Goal: Participate in discussion: Engage in conversation with other users on a specific topic

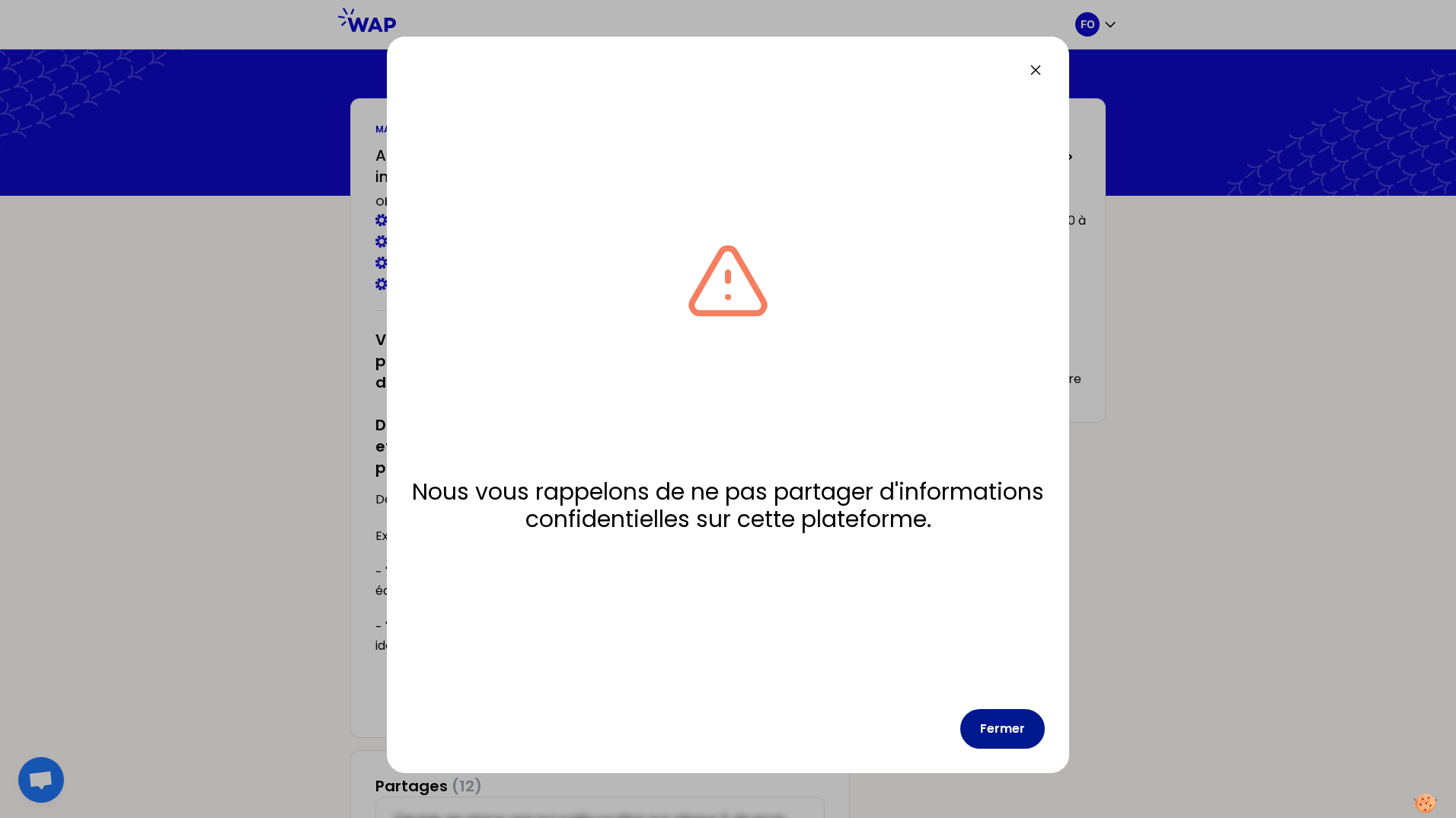
click at [987, 722] on button "Fermer" at bounding box center [1002, 729] width 84 height 40
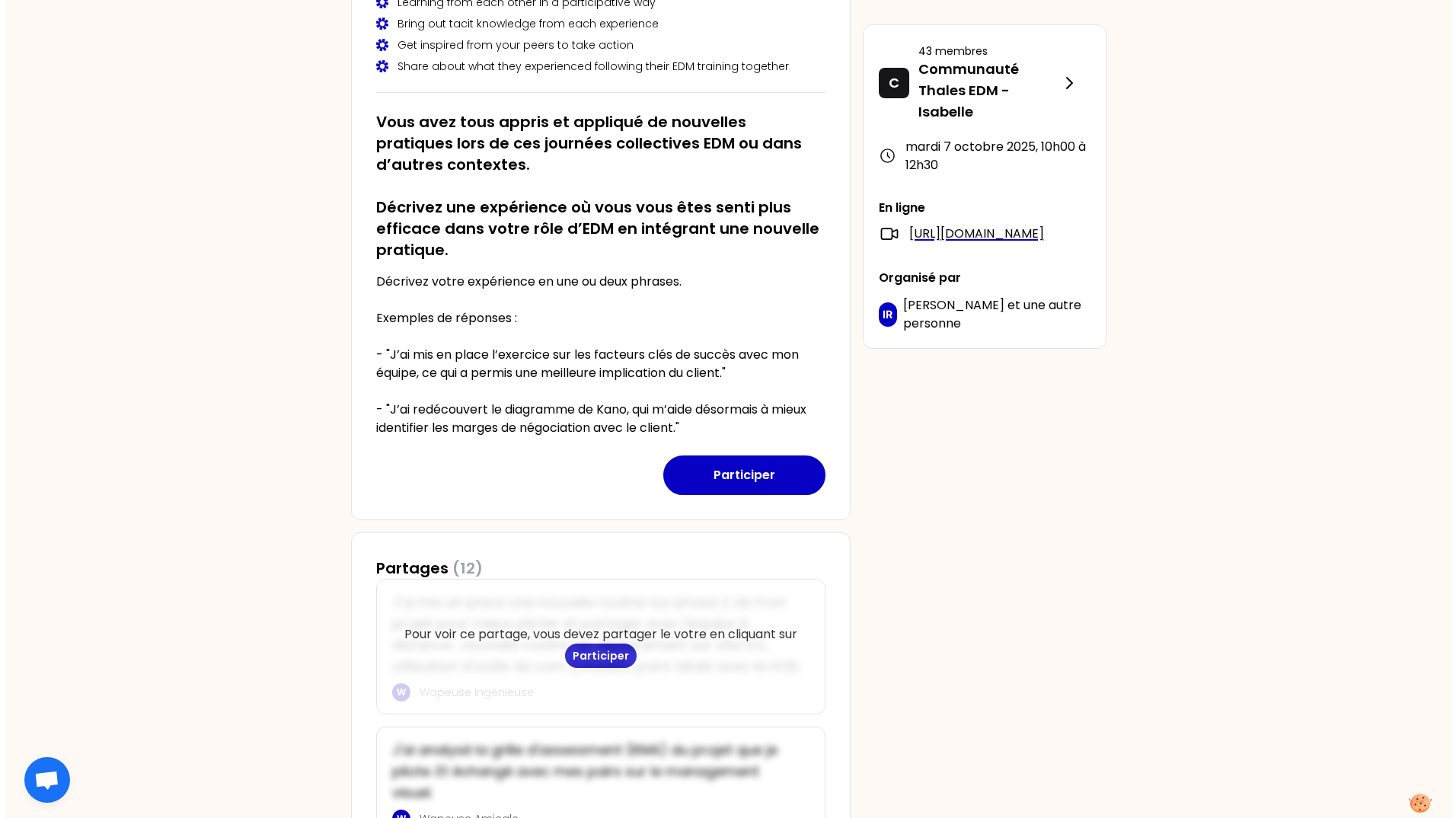
scroll to position [228, 0]
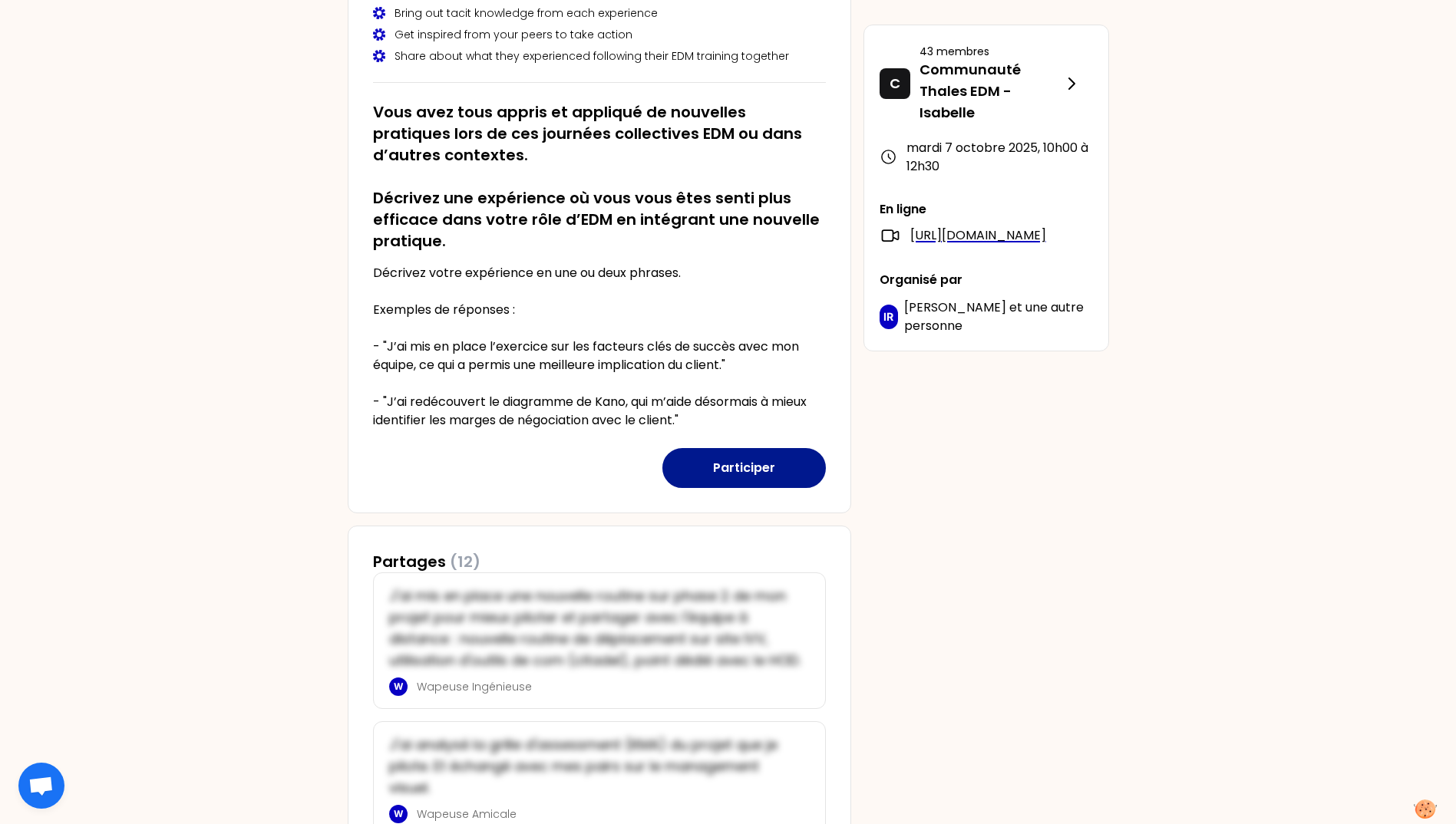
click at [722, 467] on button "Participer" at bounding box center [744, 468] width 163 height 40
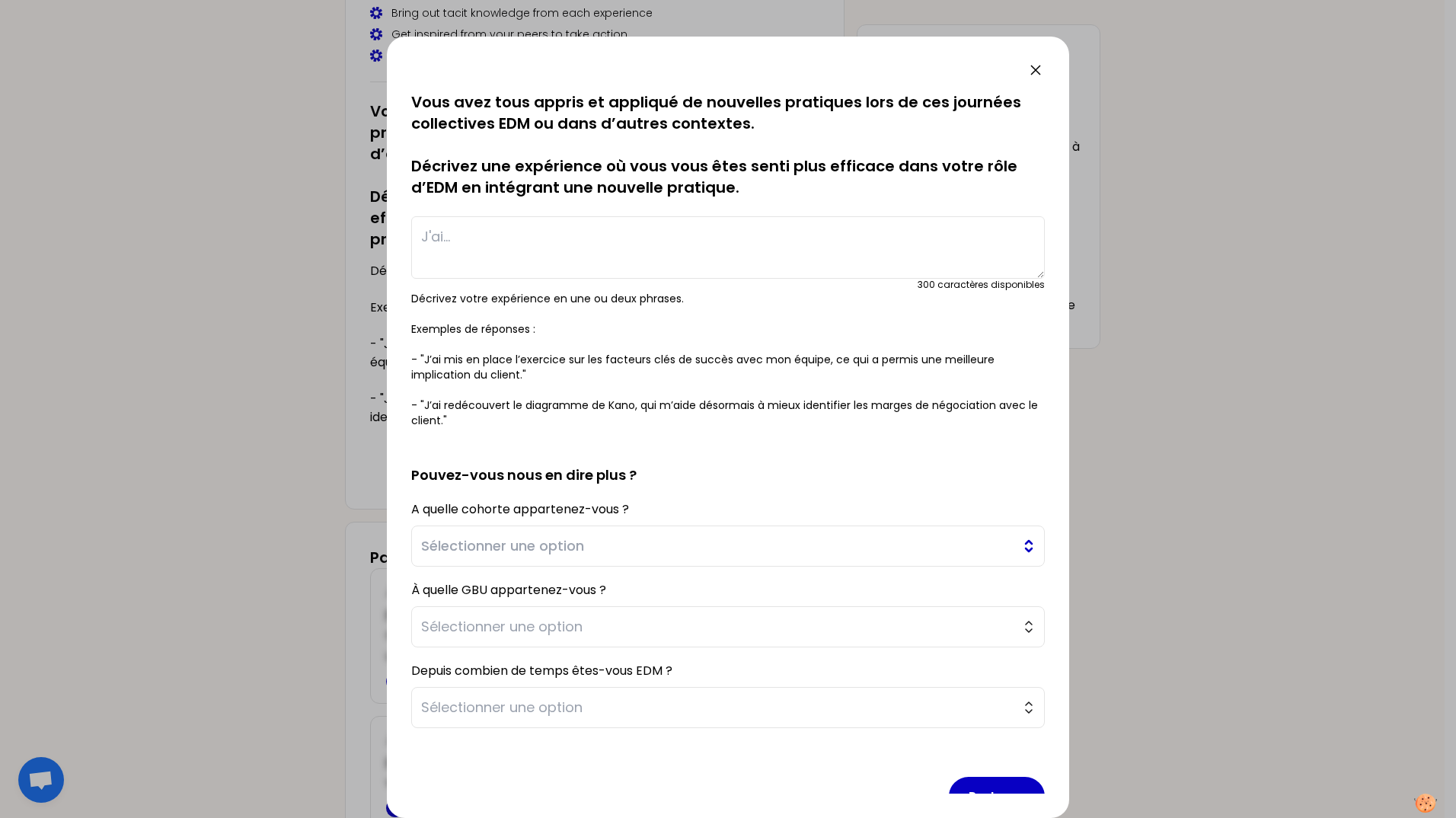
click at [1021, 548] on button "Sélectionner une option" at bounding box center [728, 546] width 633 height 41
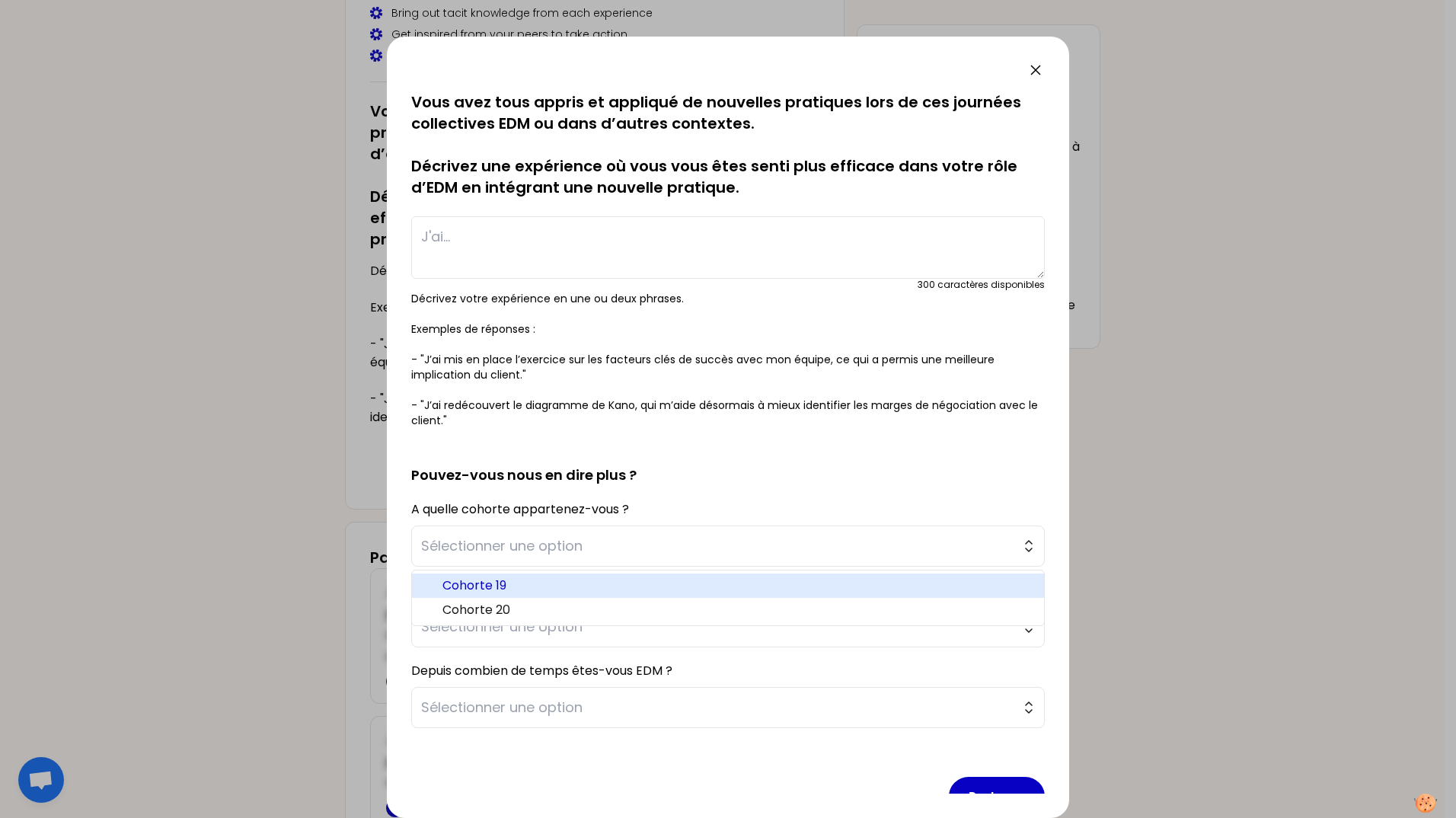
click at [690, 587] on span "Cohorte 19" at bounding box center [737, 586] width 590 height 18
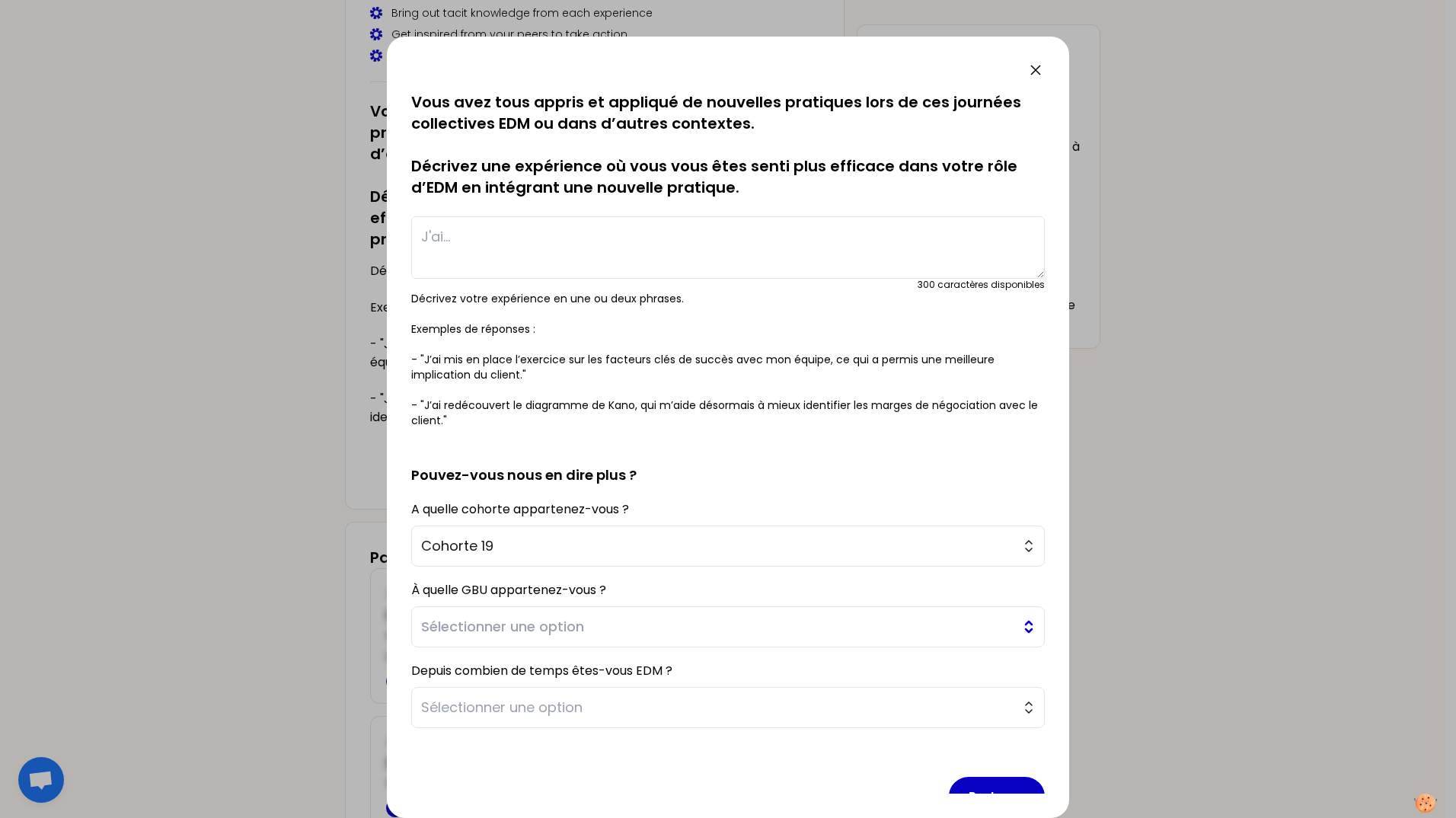
click at [921, 628] on span "Sélectionner une option" at bounding box center [717, 627] width 593 height 22
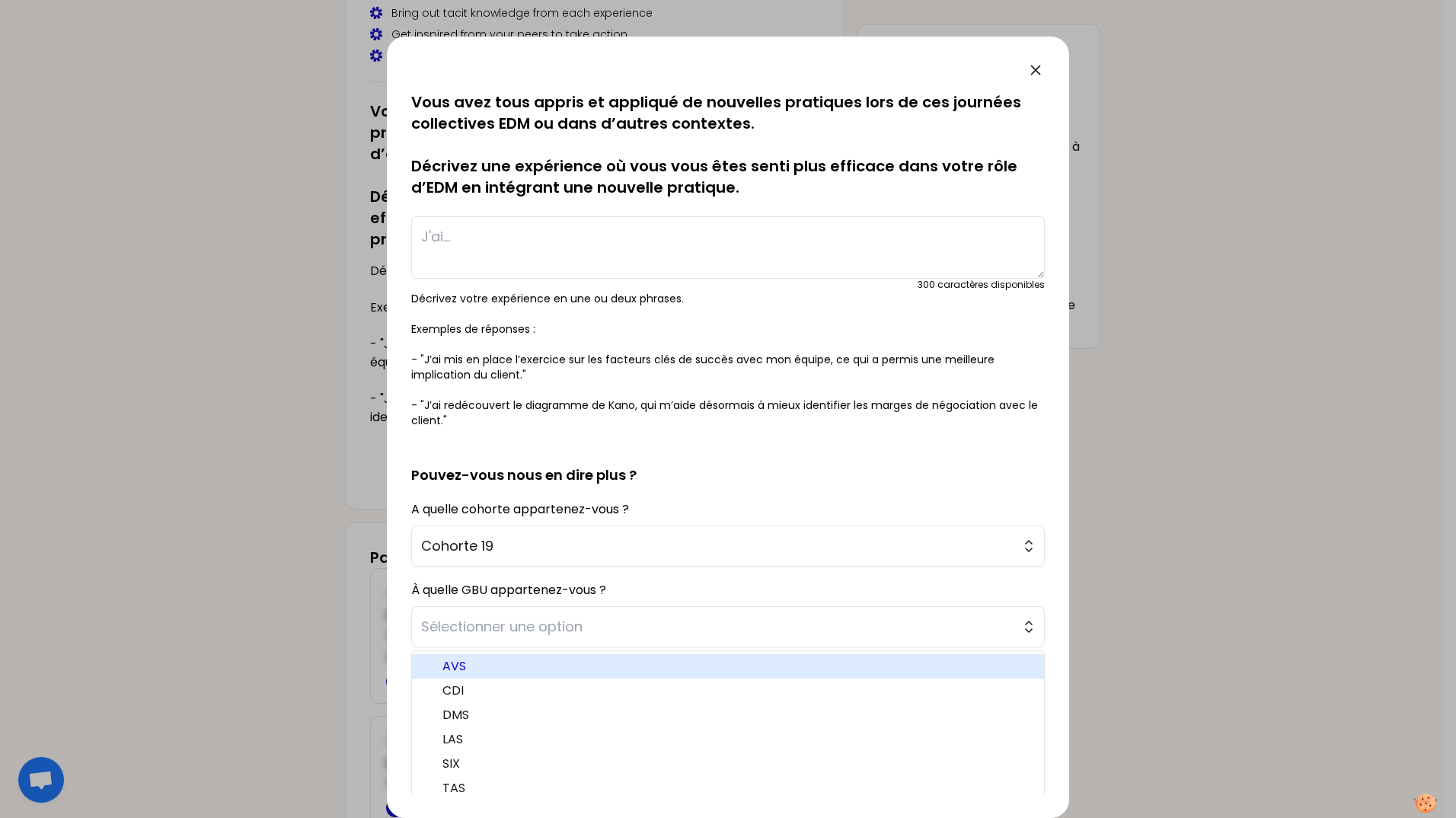
click at [512, 670] on span "AVS" at bounding box center [737, 667] width 590 height 18
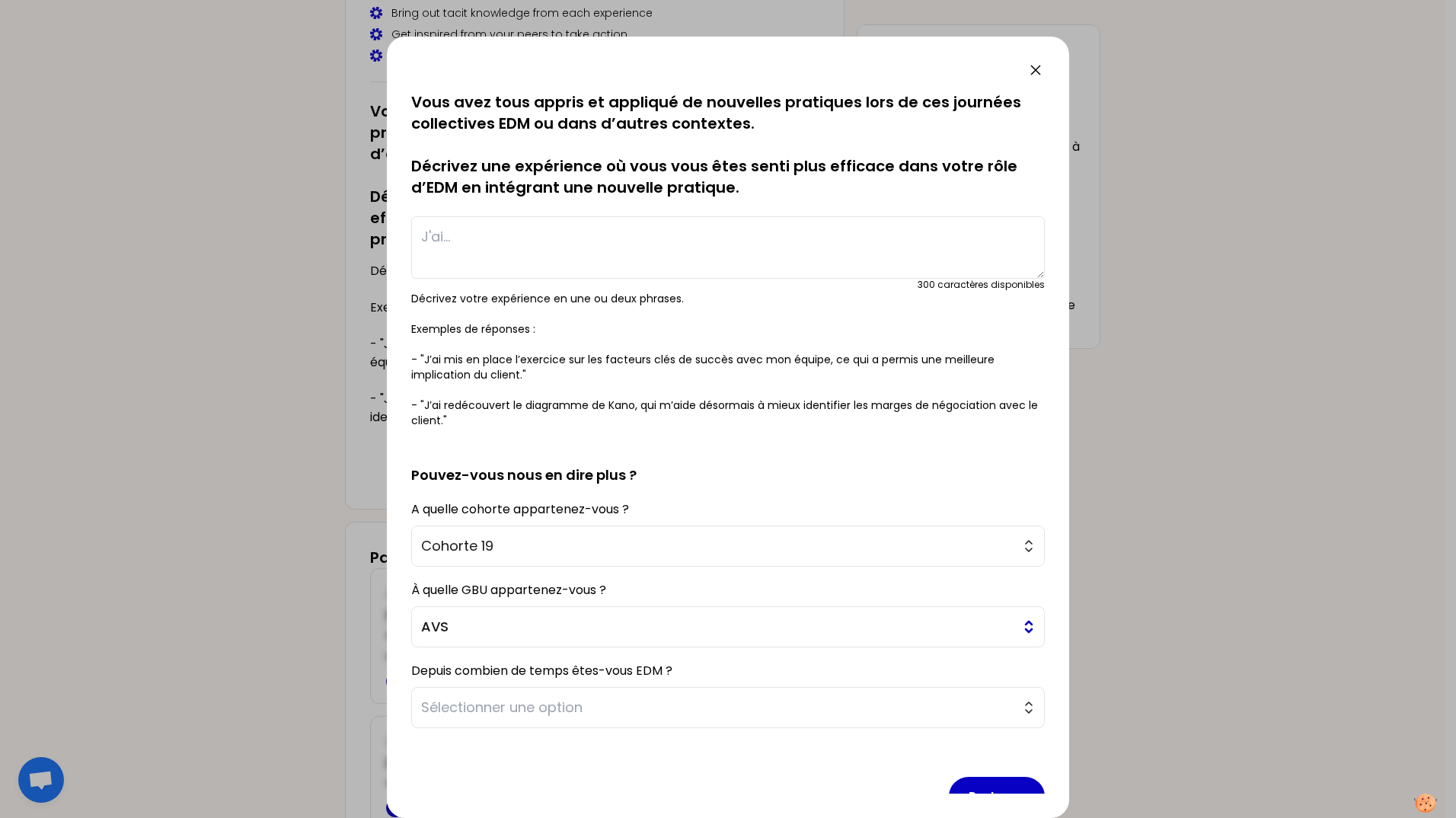
scroll to position [35, 0]
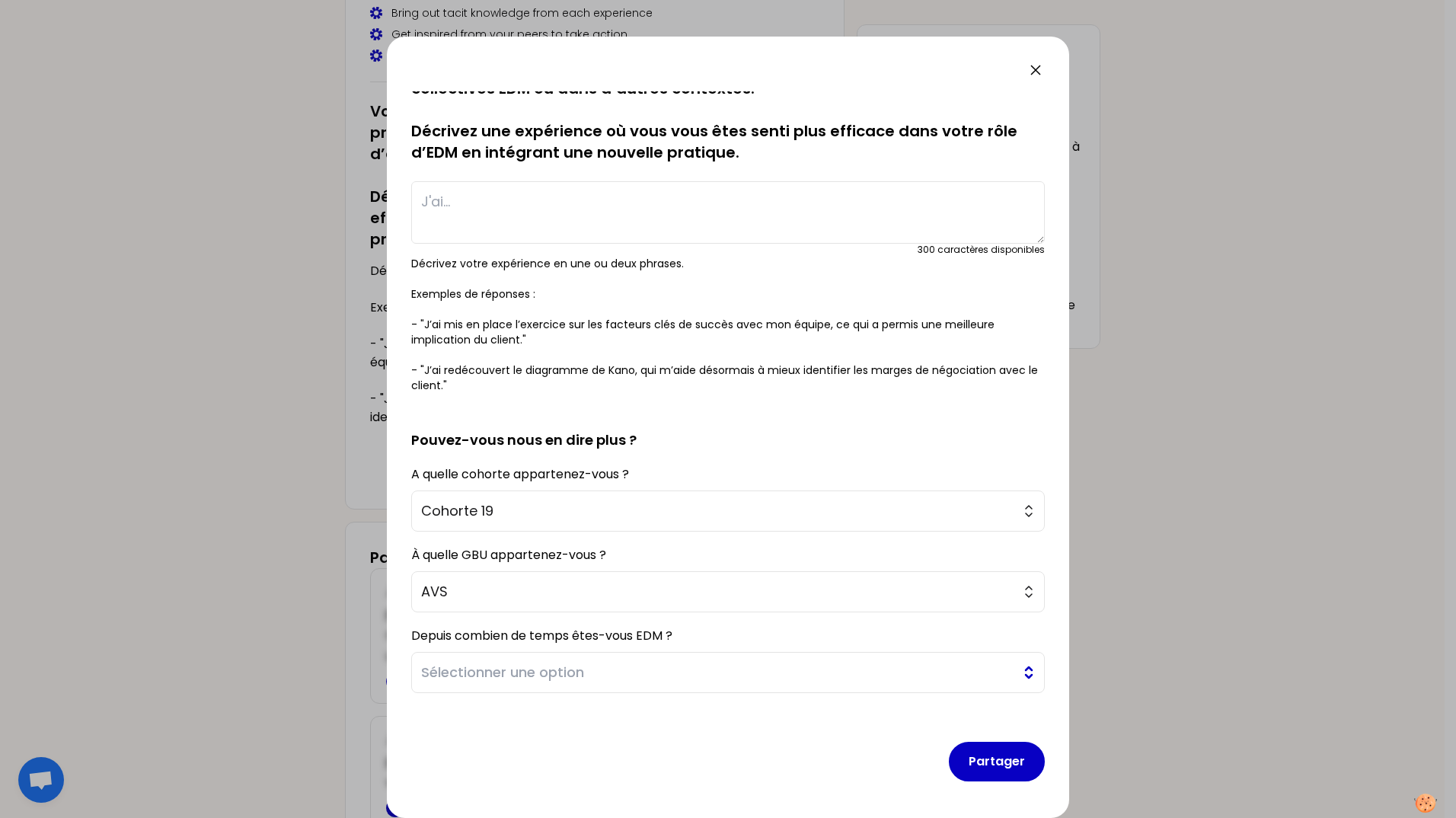
click at [656, 669] on span "Sélectionner une option" at bounding box center [717, 672] width 593 height 22
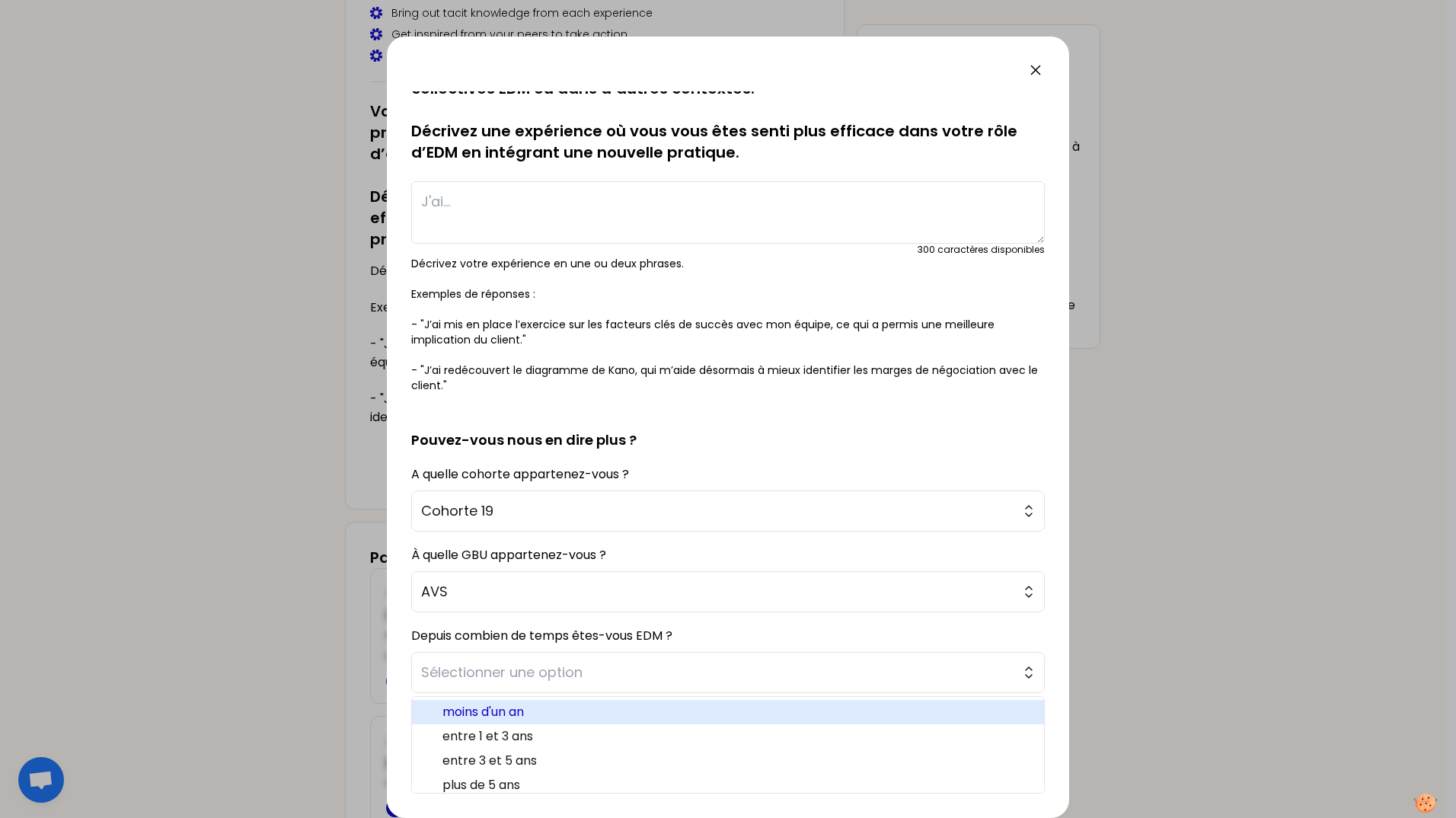
click at [607, 710] on span "moins d'un an" at bounding box center [737, 712] width 590 height 18
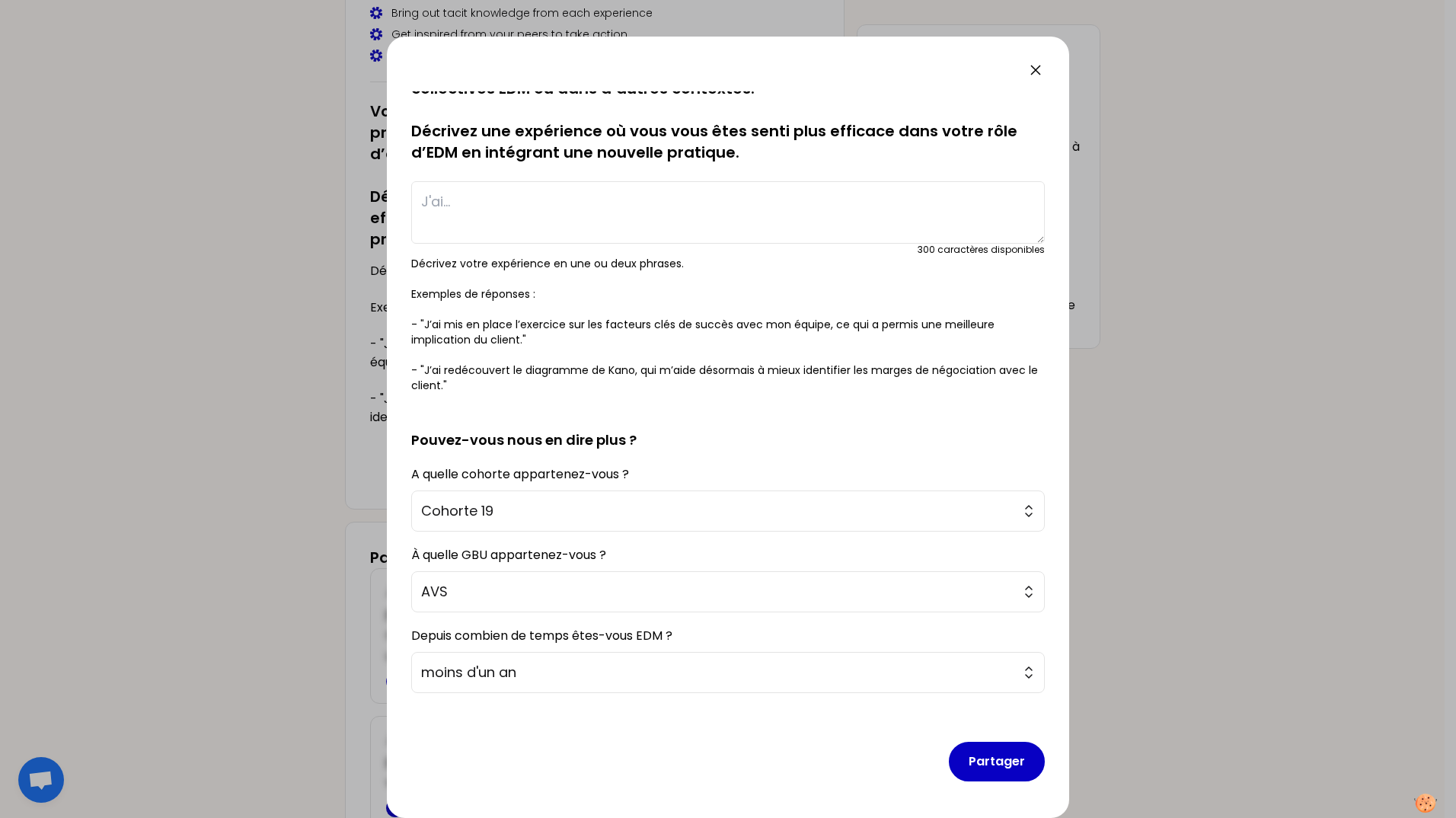
click at [576, 206] on textarea at bounding box center [728, 213] width 633 height 63
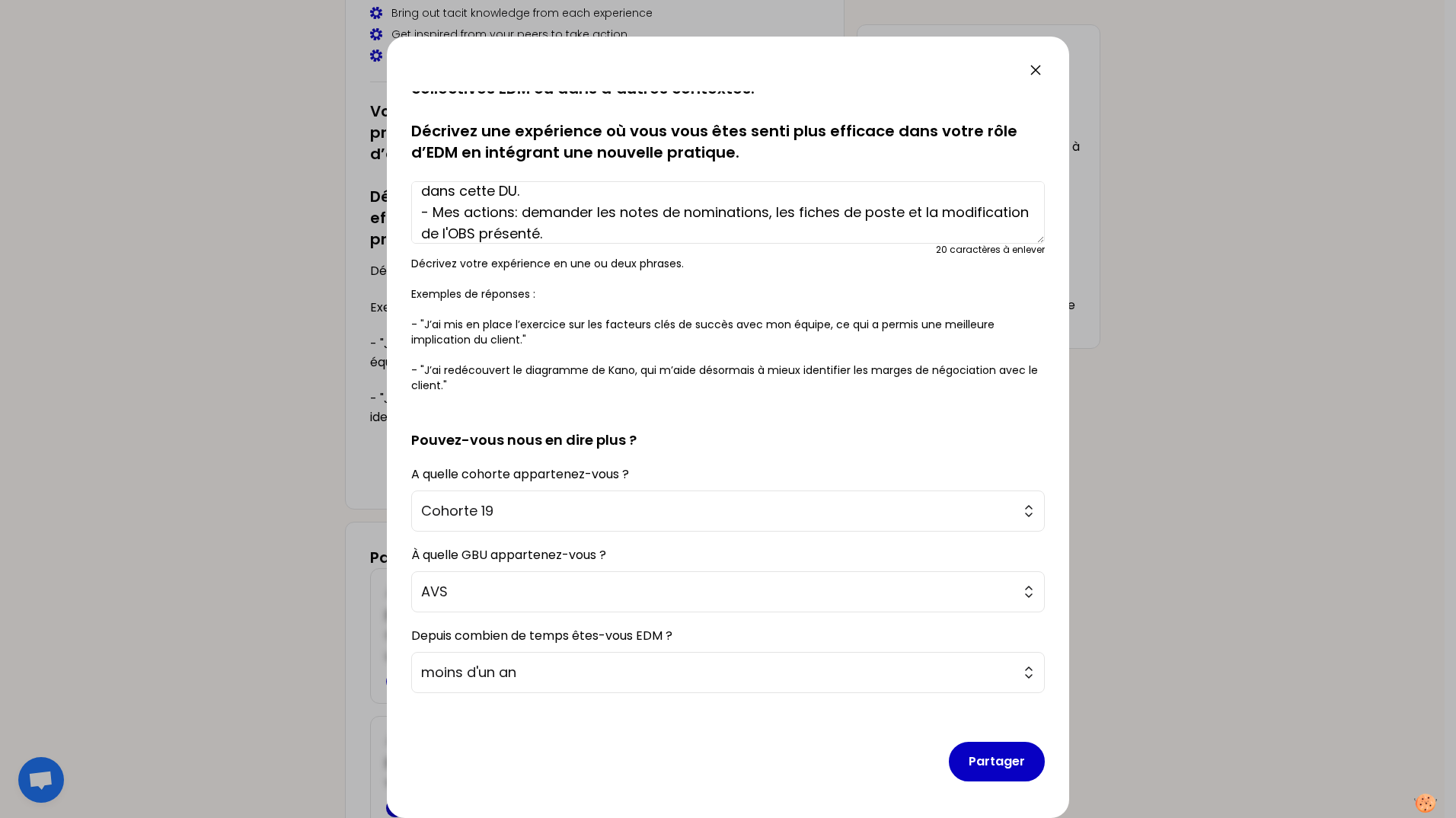
scroll to position [74, 0]
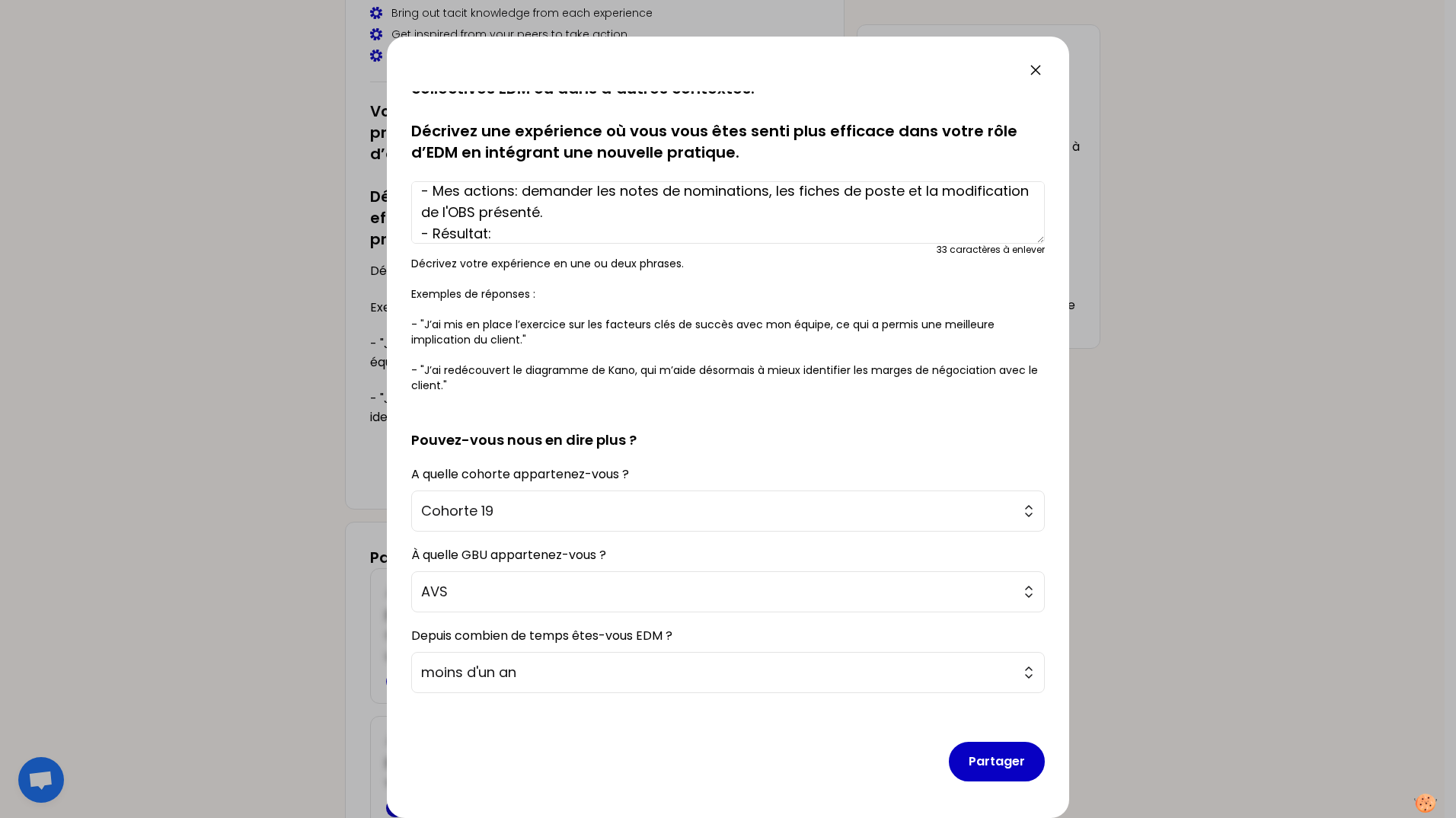
click at [691, 214] on textarea "- Je tente de faire clarifier l'OBS de la Delivery Unit à laquelle j'appartiens…" at bounding box center [728, 213] width 633 height 63
click at [544, 227] on textarea "- Je tente de faire clarifier l'OBS de la Delivery Unit à laquelle j'appartiens…" at bounding box center [728, 213] width 633 height 63
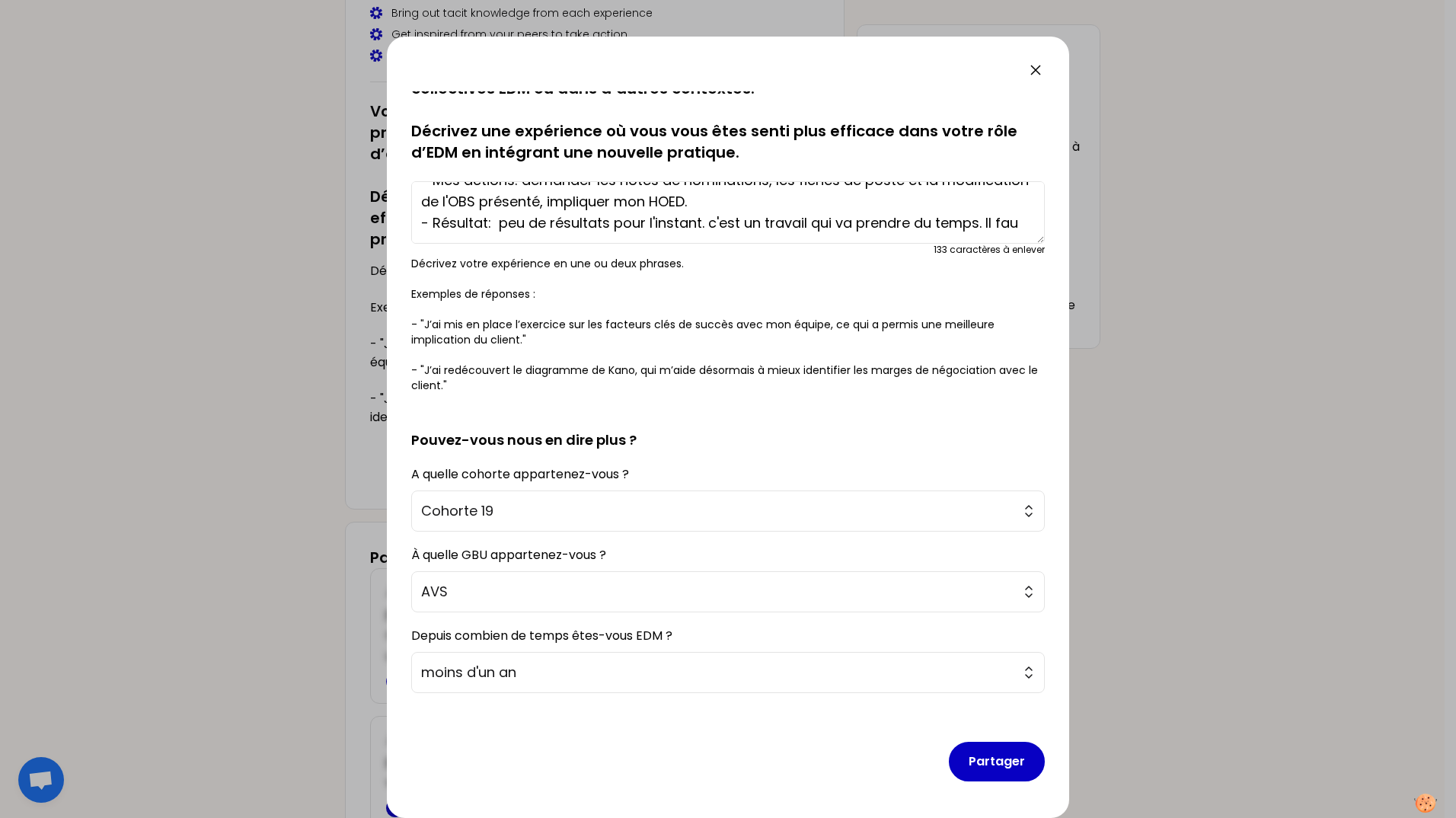
scroll to position [96, 0]
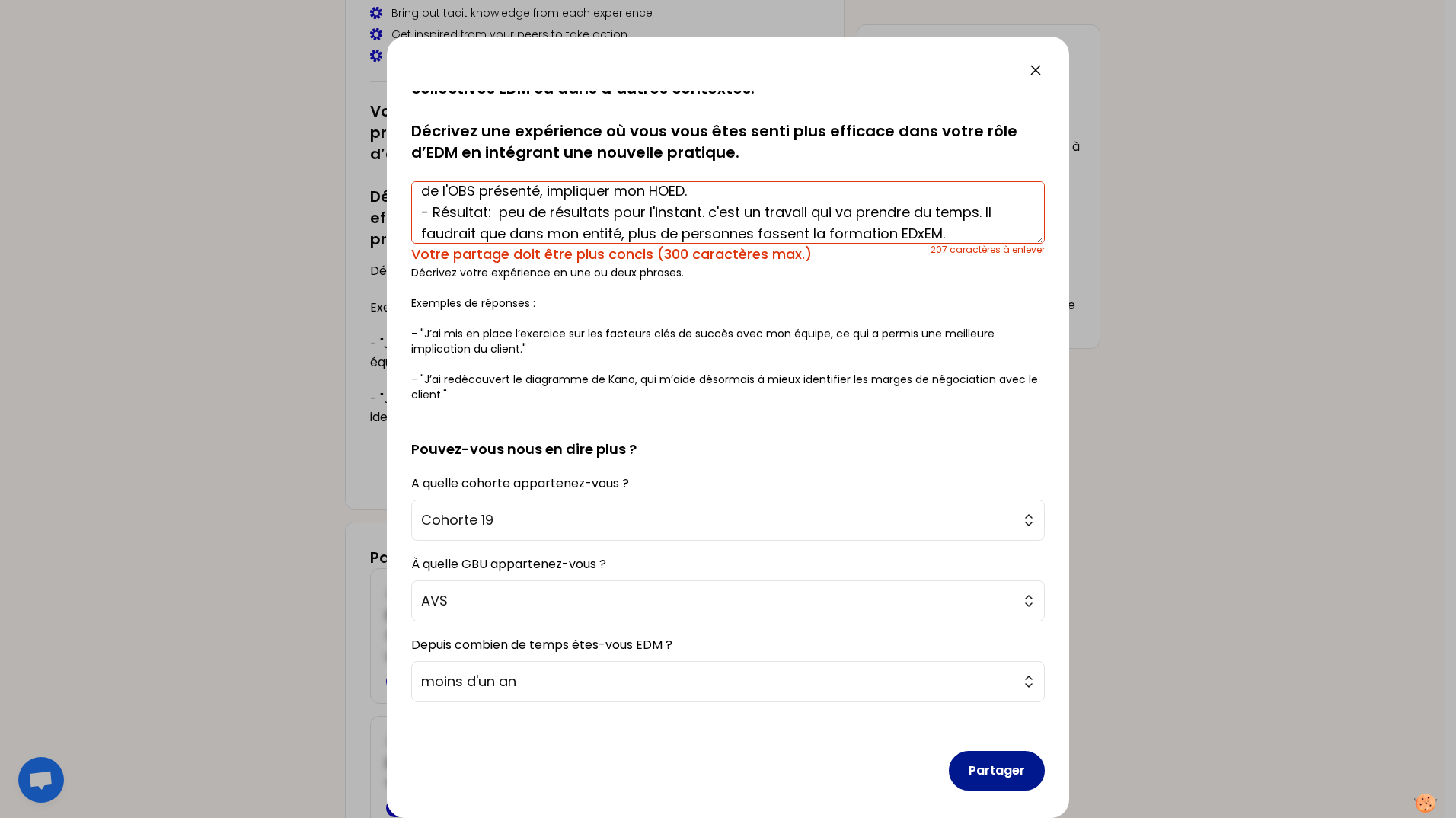
click at [982, 767] on button "Partager" at bounding box center [997, 771] width 96 height 40
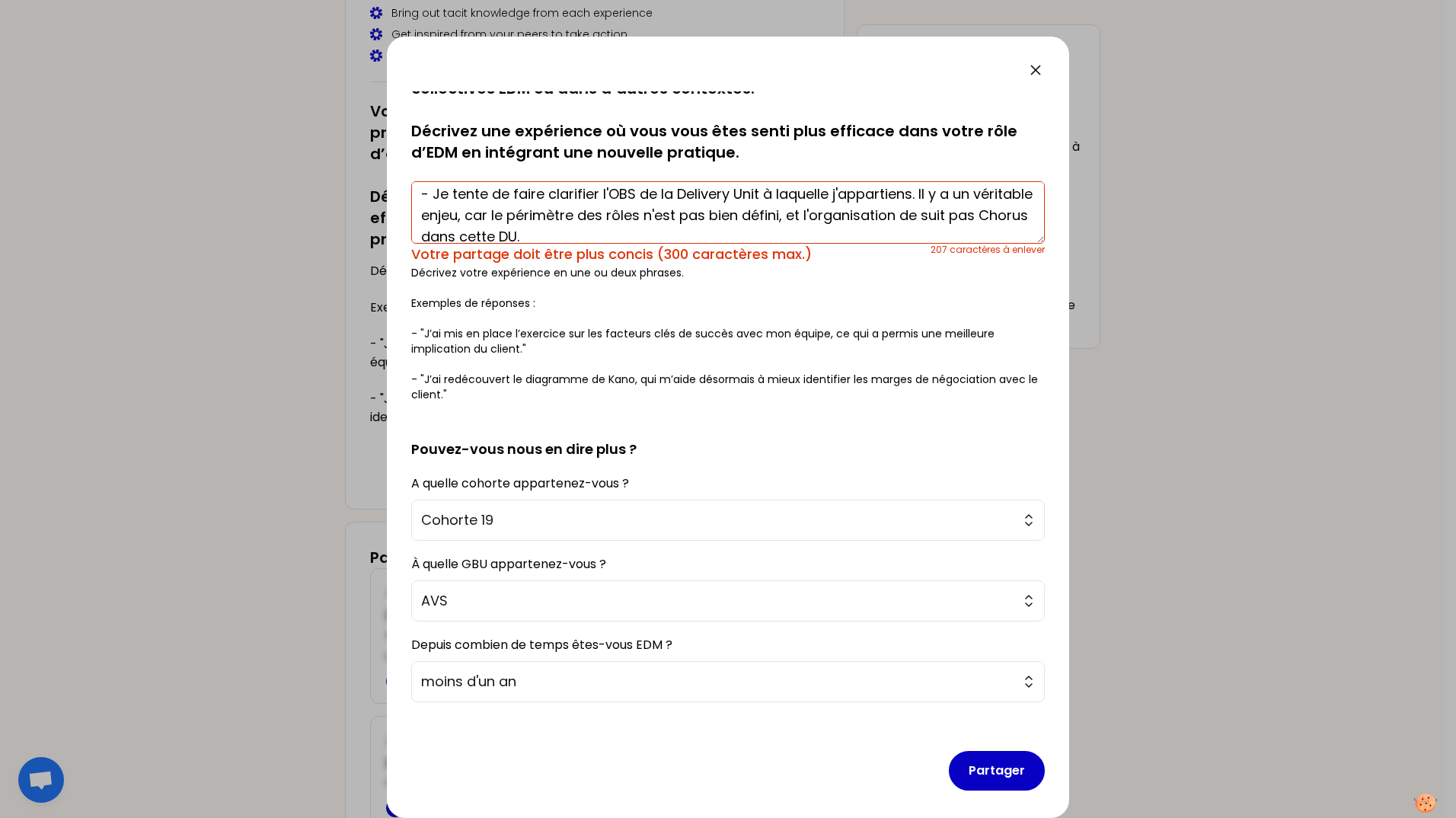
scroll to position [0, 0]
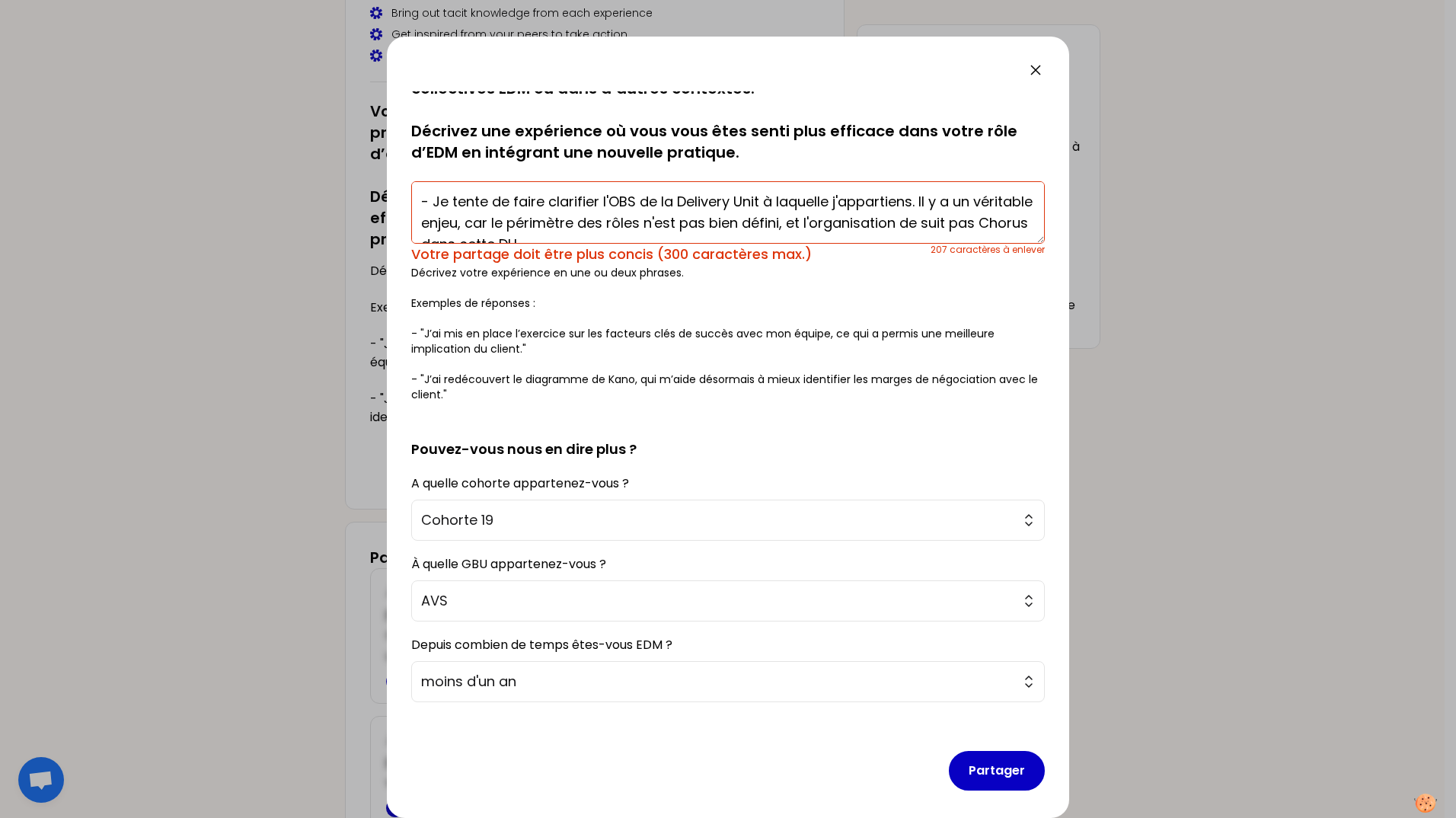
drag, startPoint x: 437, startPoint y: 200, endPoint x: 540, endPoint y: 208, distance: 103.3
click at [540, 208] on textarea "- Je tente de faire clarifier l'OBS de la Delivery Unit à laquelle j'appartiens…" at bounding box center [728, 213] width 633 height 63
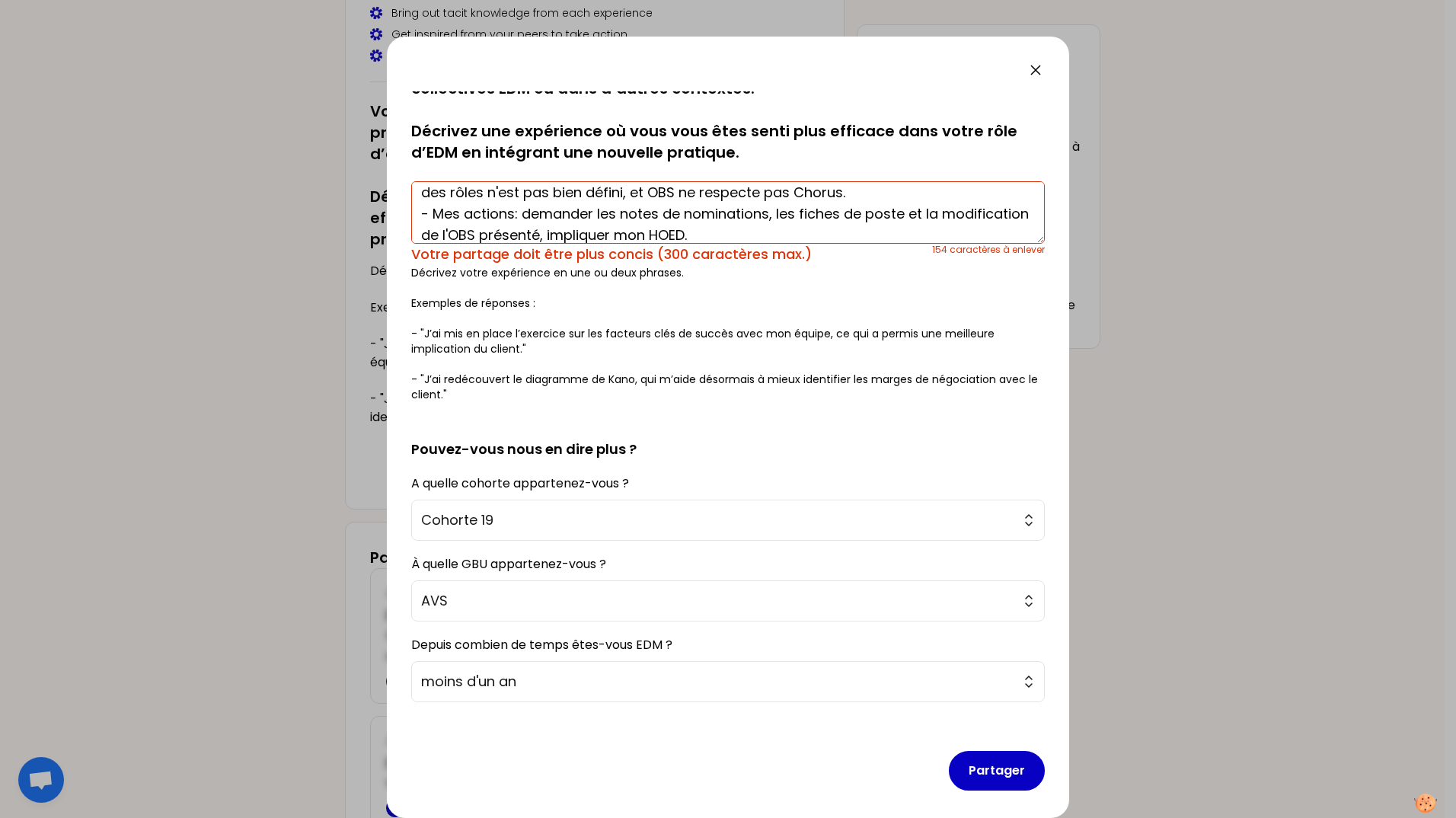
click at [593, 213] on textarea "- Tentative de clarification de l'OBS de ma Delivery Unit. Enjeu important, car…" at bounding box center [728, 213] width 633 height 63
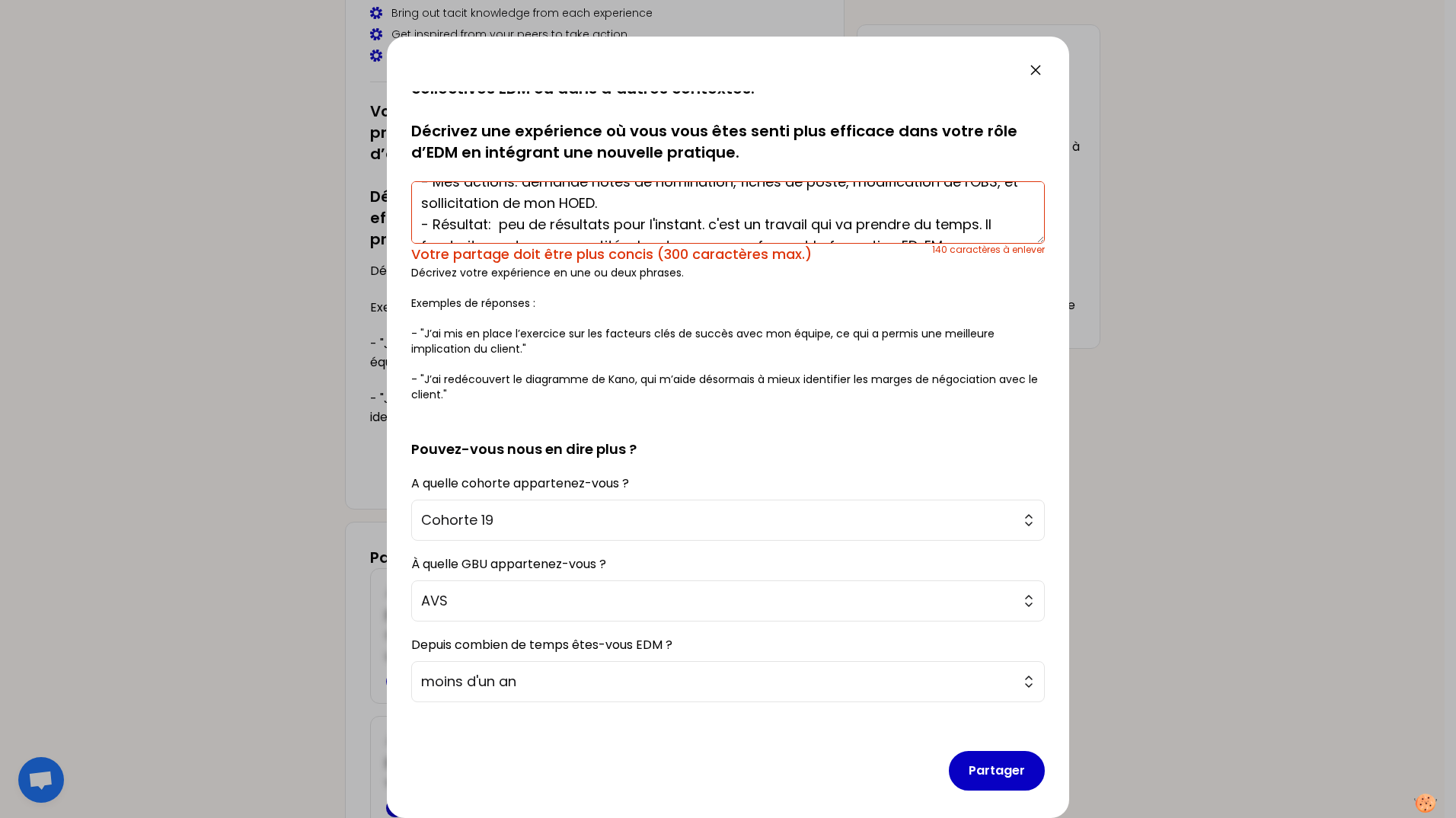
scroll to position [85, 0]
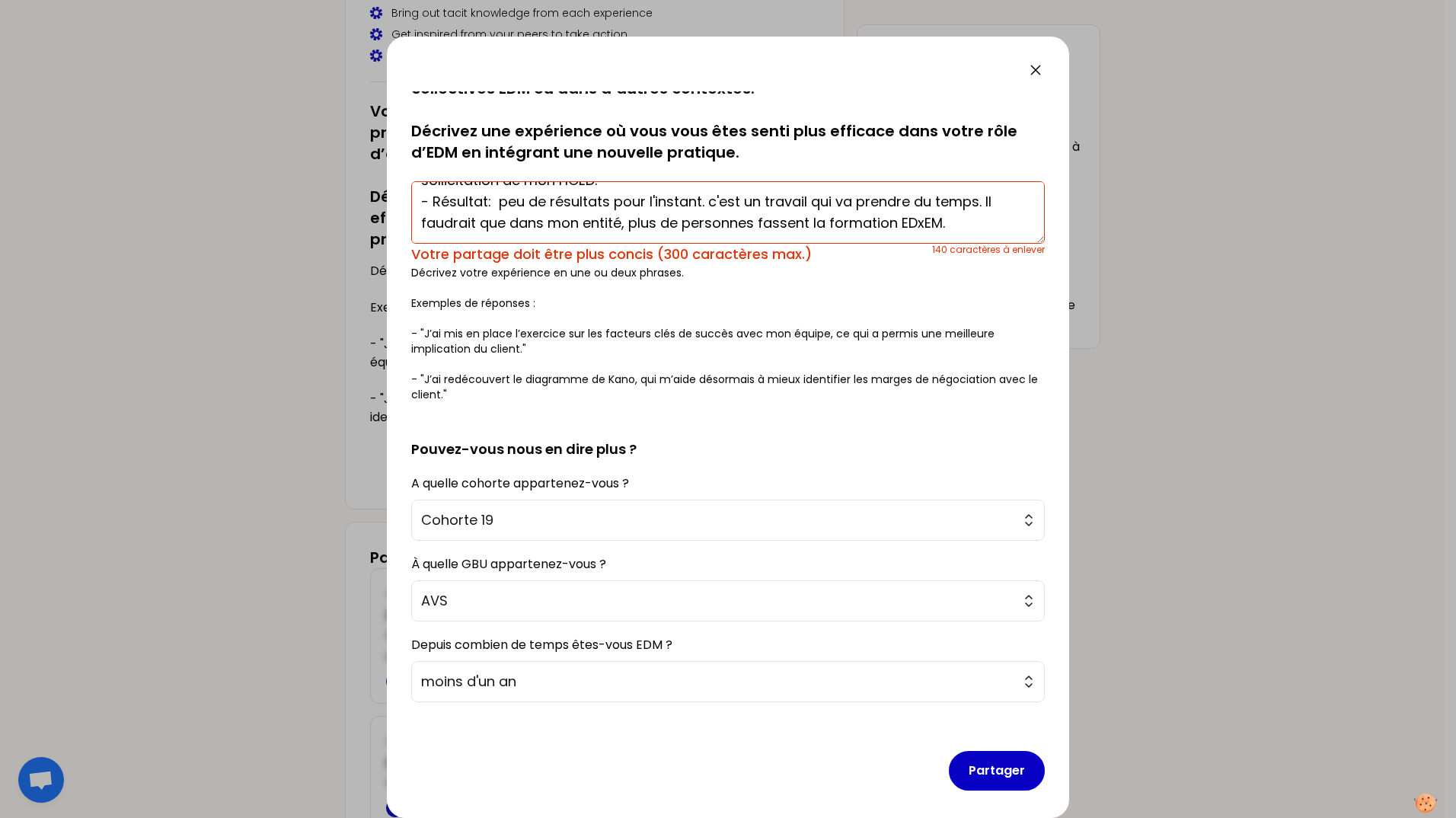
drag, startPoint x: 710, startPoint y: 202, endPoint x: 631, endPoint y: 225, distance: 82.3
click at [631, 225] on textarea "- Tentative de clarification de l'OBS de ma Delivery Unit. Enjeu important, car…" at bounding box center [728, 213] width 633 height 63
drag, startPoint x: 709, startPoint y: 203, endPoint x: 728, endPoint y: 216, distance: 23.0
click at [728, 216] on textarea "- Tentative de clarification de l'OBS de ma Delivery Unit. Enjeu important, car…" at bounding box center [728, 213] width 633 height 63
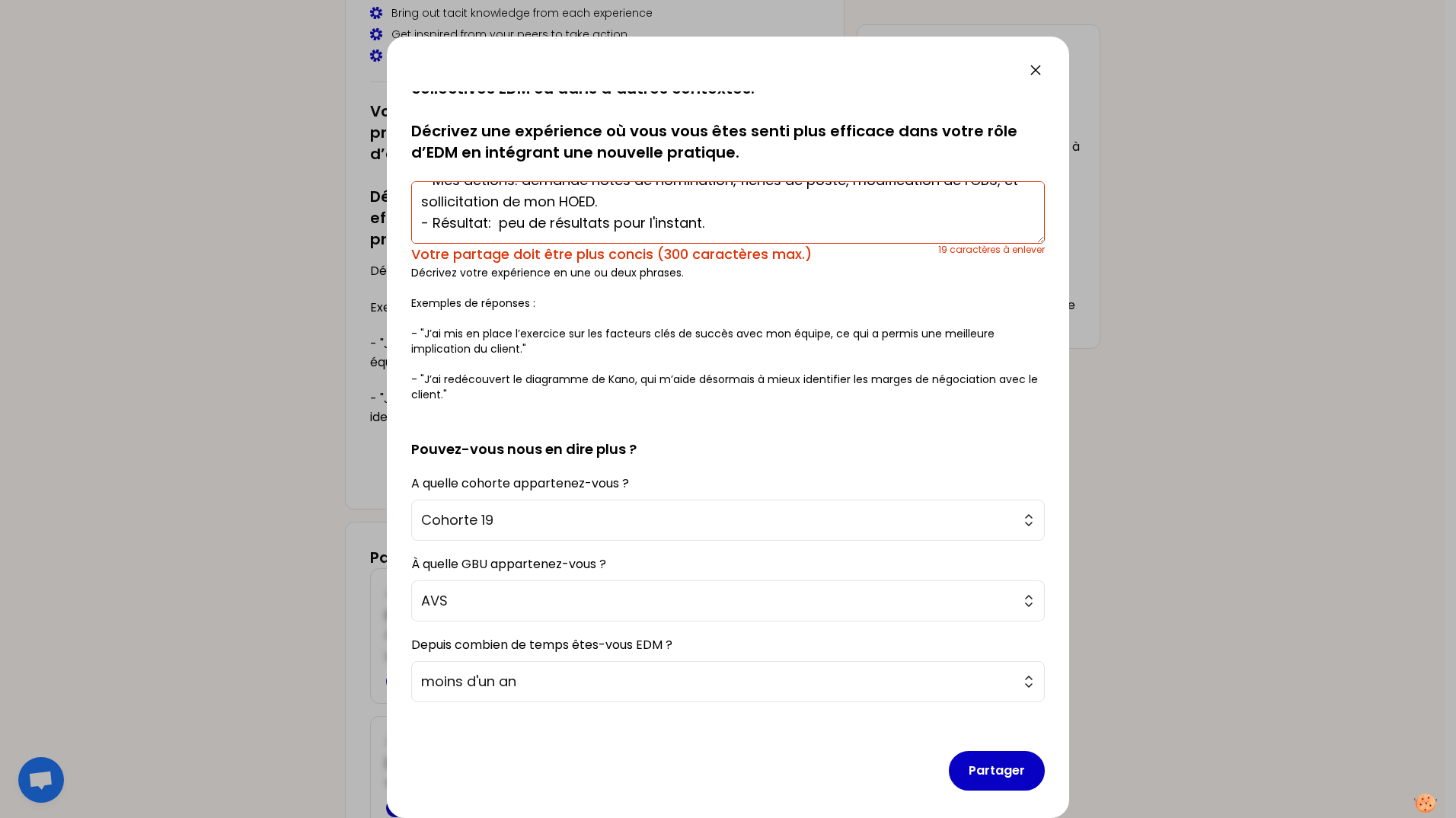
scroll to position [64, 0]
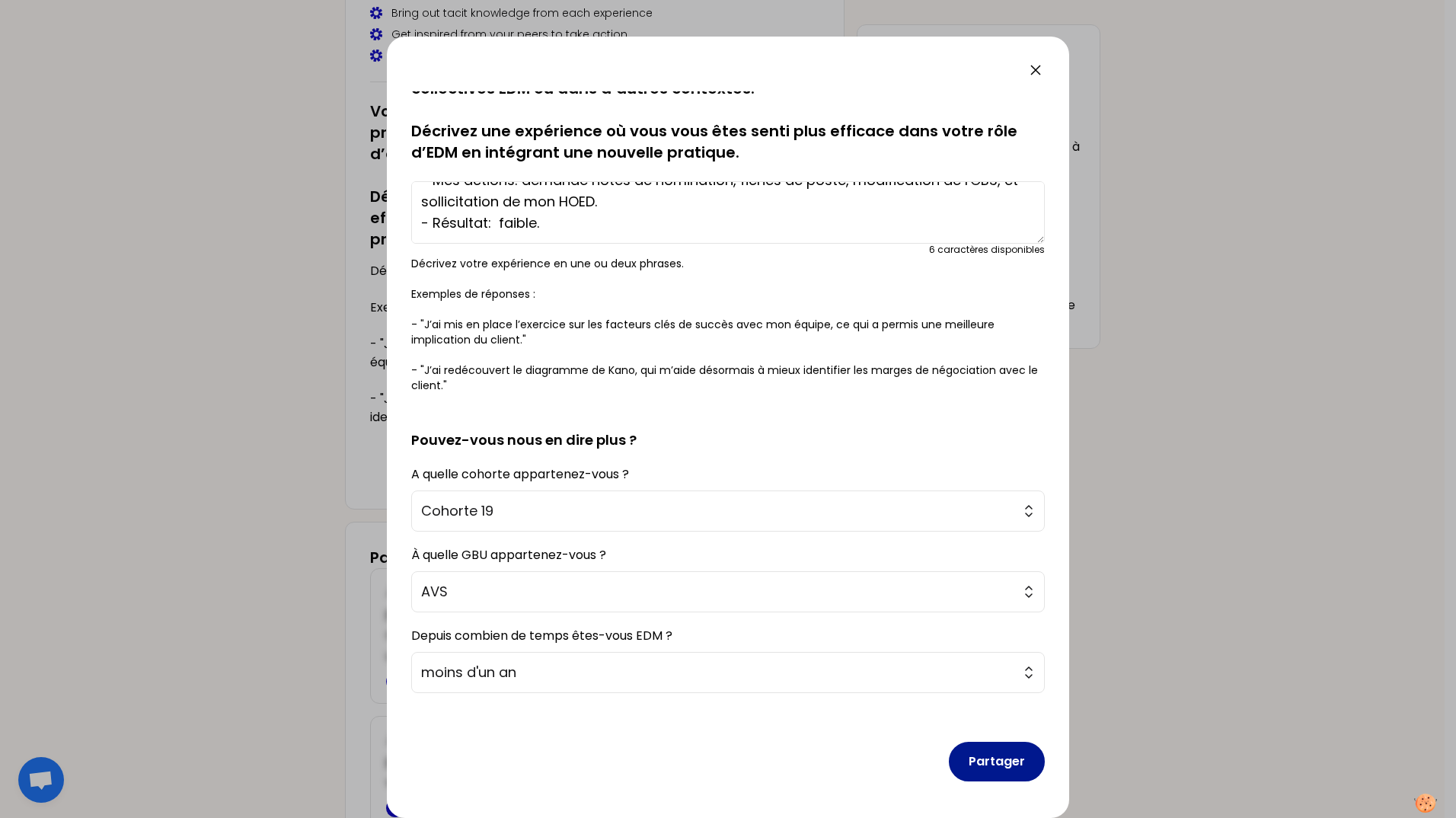
type textarea "- Tentative de clarification de l'OBS de ma Delivery Unit. Enjeu important, car…"
click at [979, 761] on button "Partager" at bounding box center [997, 762] width 96 height 40
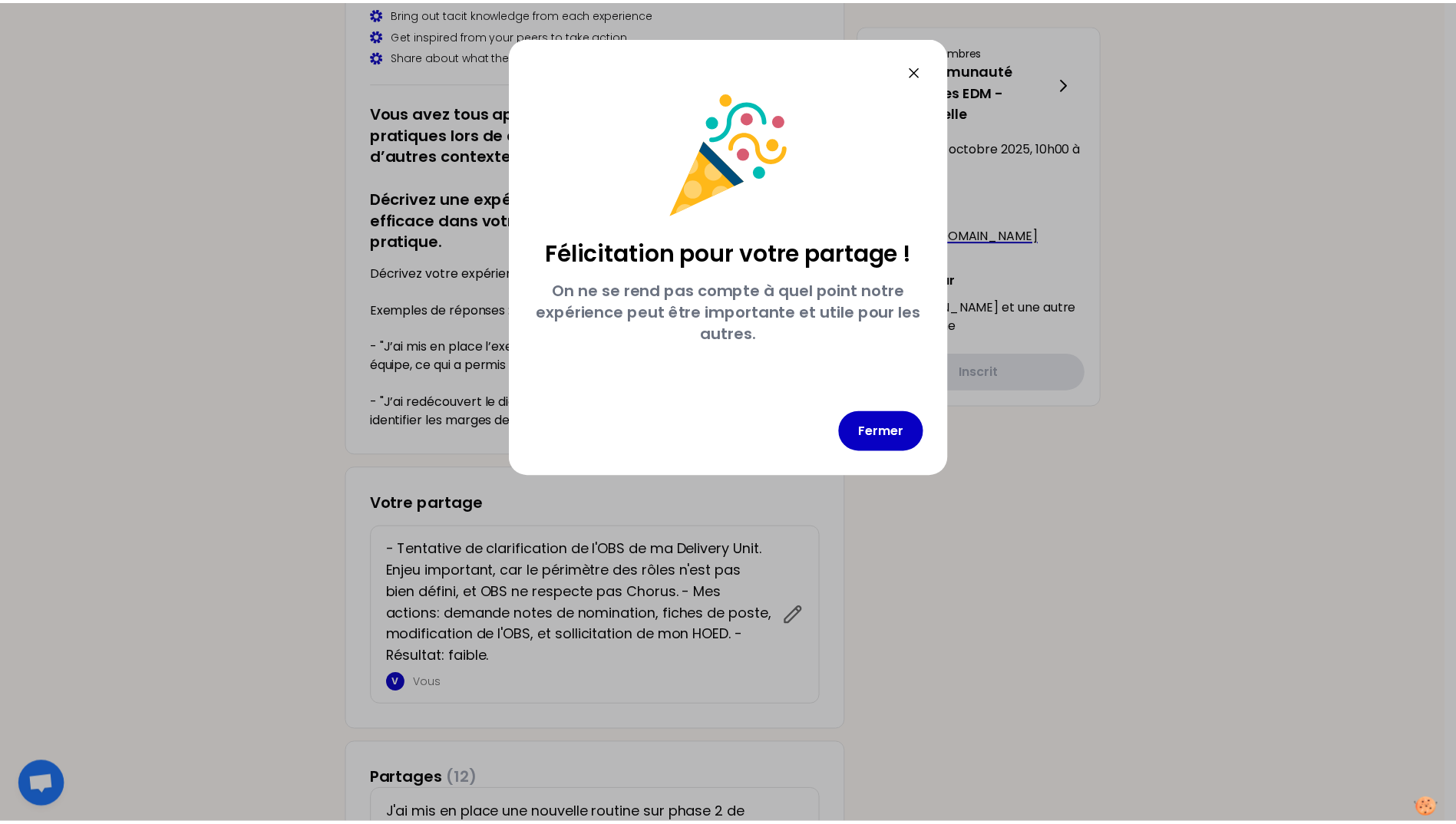
scroll to position [0, 0]
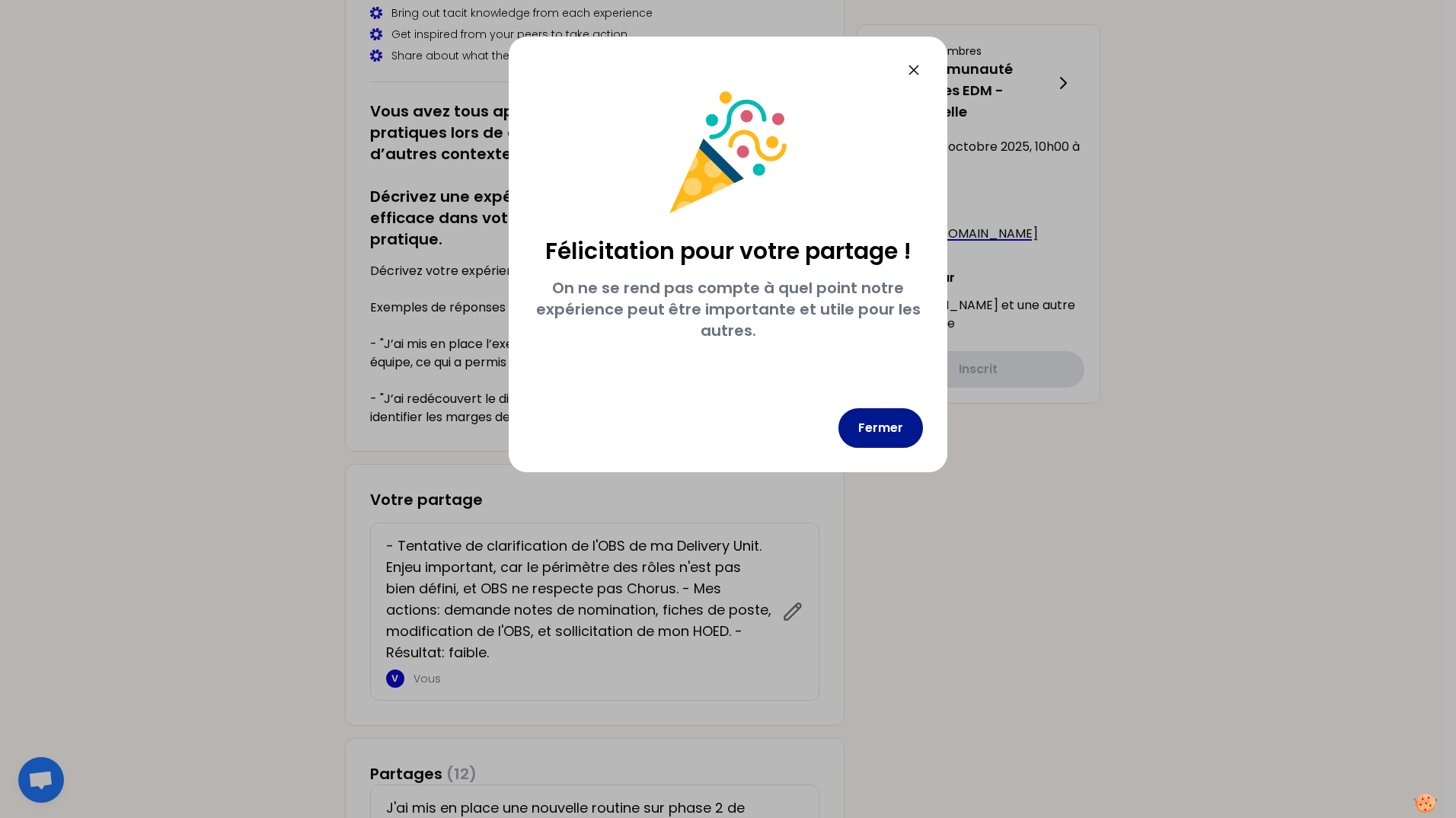
click at [884, 431] on button "Fermer" at bounding box center [881, 428] width 84 height 40
